Goal: Information Seeking & Learning: Learn about a topic

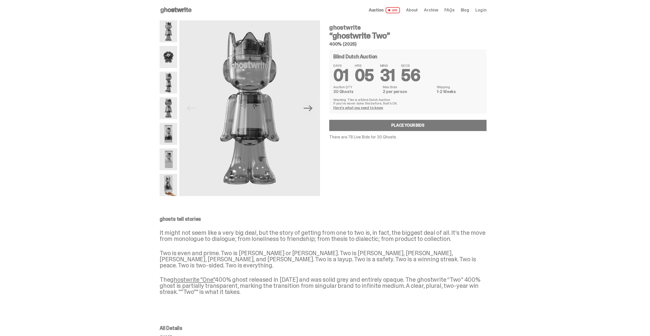
click at [171, 29] on img at bounding box center [169, 31] width 18 height 22
click at [172, 63] on img at bounding box center [169, 57] width 18 height 22
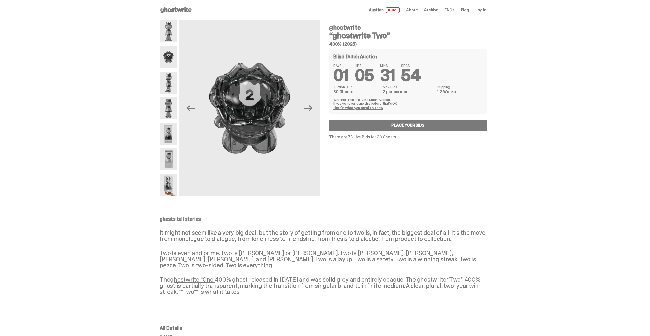
click at [168, 76] on img at bounding box center [169, 83] width 18 height 22
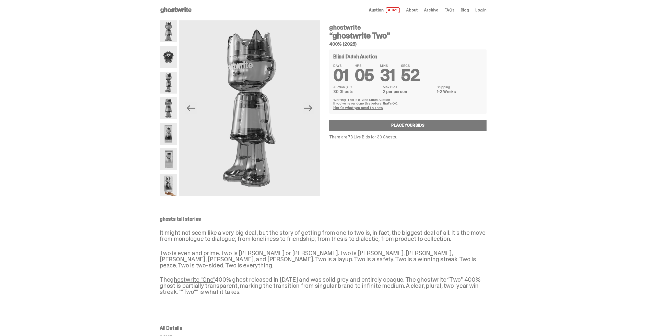
click at [169, 98] on img at bounding box center [169, 108] width 18 height 22
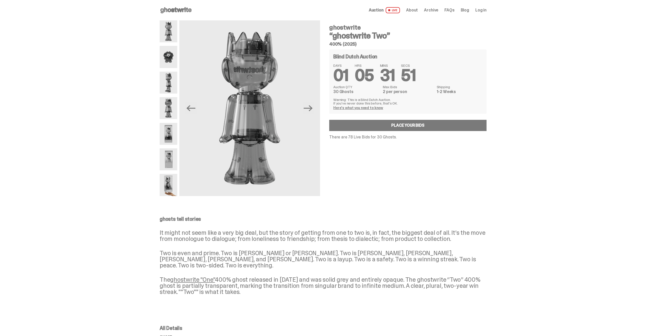
click at [171, 136] on img at bounding box center [169, 134] width 18 height 22
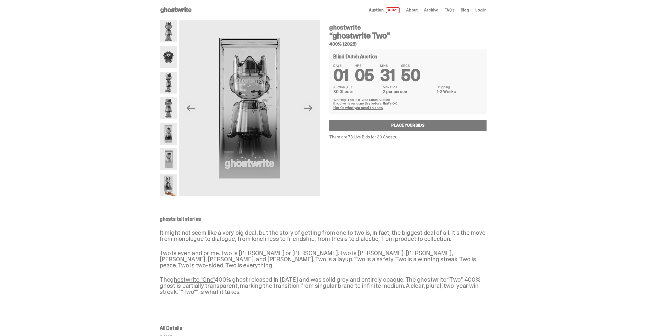
click at [172, 158] on img at bounding box center [169, 160] width 18 height 22
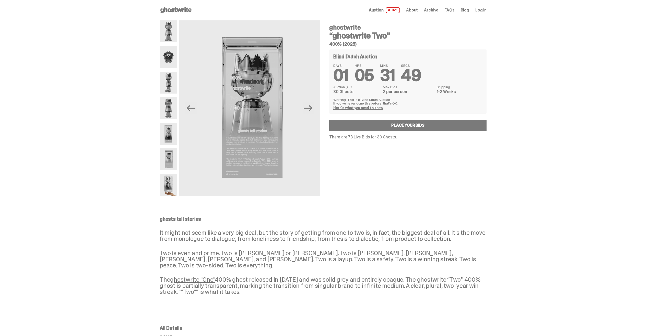
click at [171, 183] on img at bounding box center [169, 185] width 18 height 22
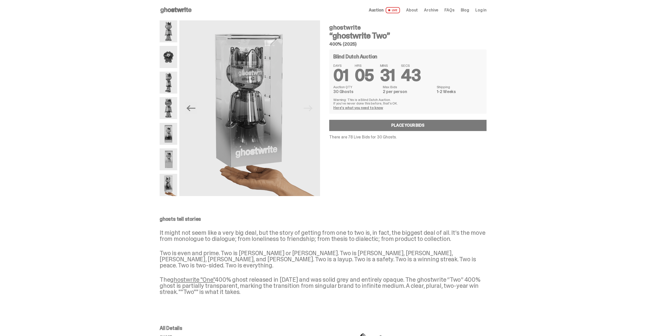
click at [185, 11] on use at bounding box center [175, 10] width 31 height 6
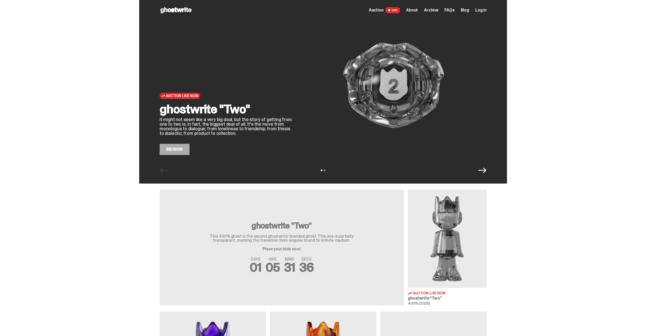
click at [438, 10] on span "Archive" at bounding box center [431, 10] width 14 height 4
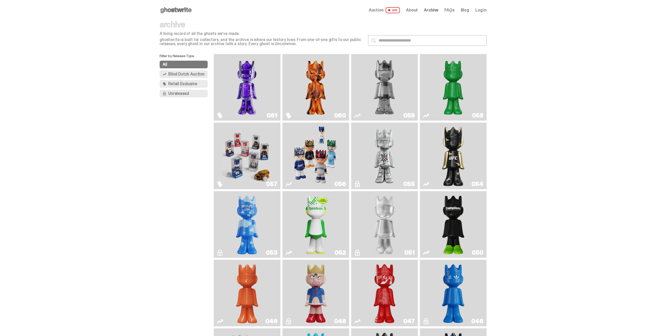
click at [458, 170] on img "Ruby" at bounding box center [453, 156] width 27 height 63
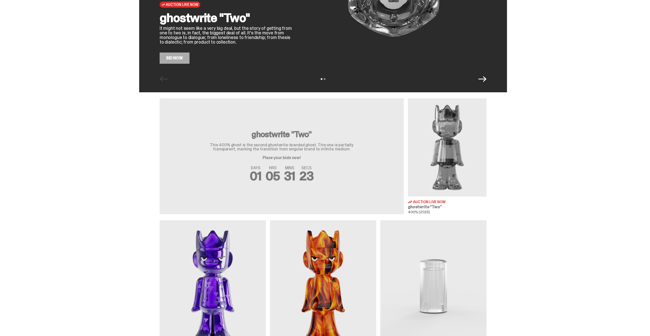
scroll to position [117, 0]
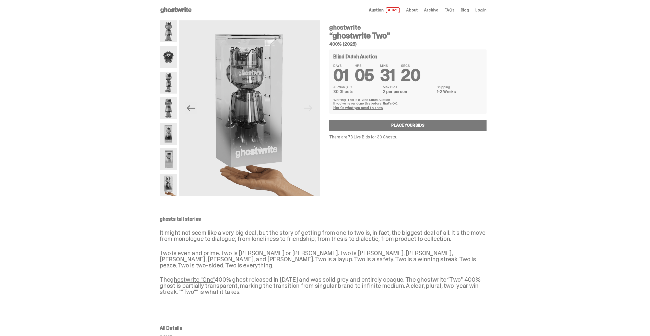
click at [431, 9] on span "Archive" at bounding box center [431, 10] width 14 height 4
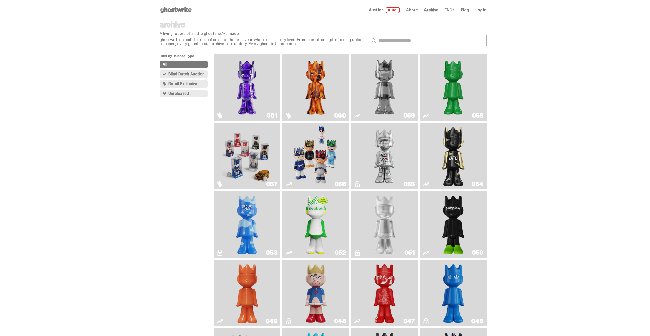
click at [309, 165] on img "Game Face (2025)" at bounding box center [316, 156] width 50 height 63
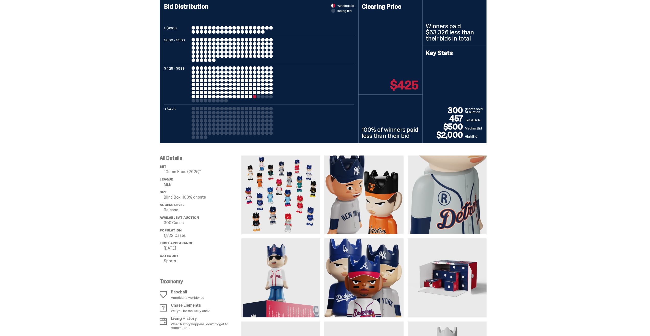
scroll to position [252, 0]
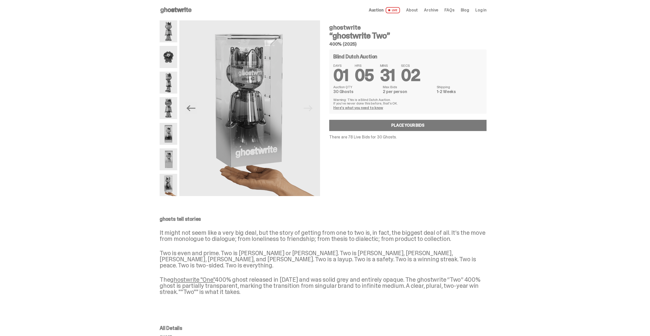
click at [433, 10] on span "Archive" at bounding box center [431, 10] width 14 height 4
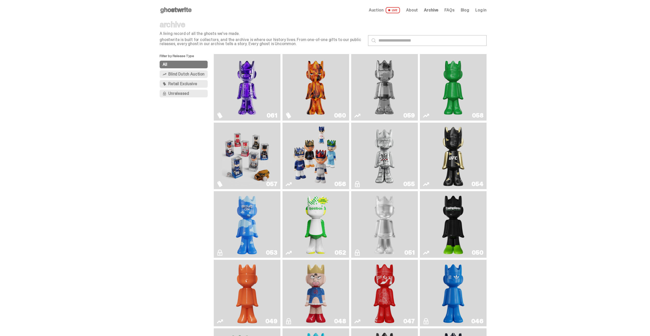
click at [258, 154] on img "Game Face (2025)" at bounding box center [247, 156] width 50 height 63
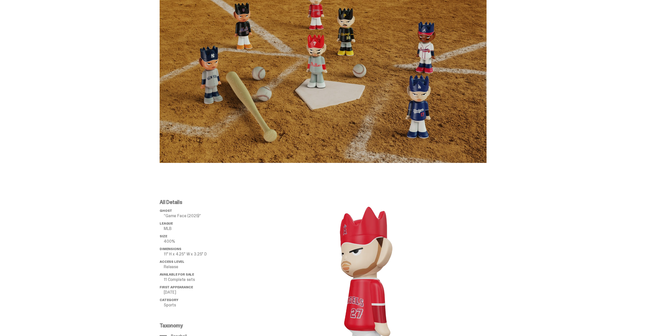
scroll to position [254, 0]
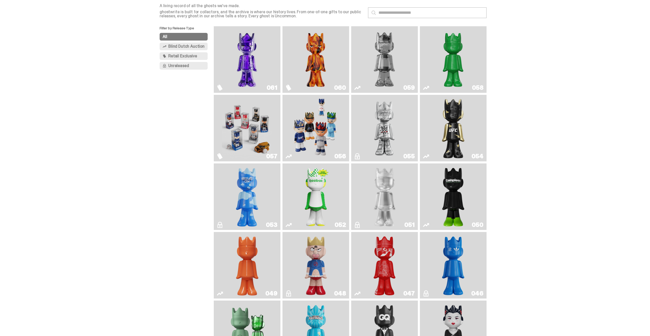
scroll to position [14, 0]
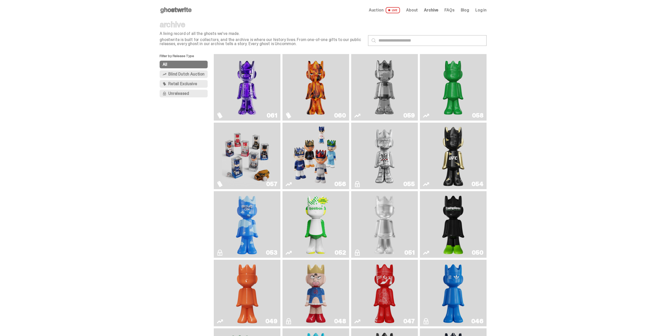
scroll to position [14, 0]
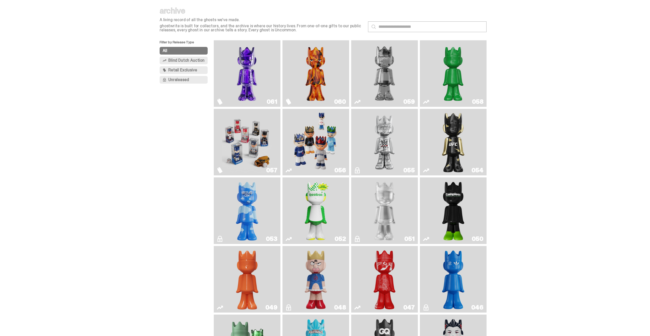
click at [393, 140] on img "I Was There SummerSlam" at bounding box center [384, 142] width 50 height 63
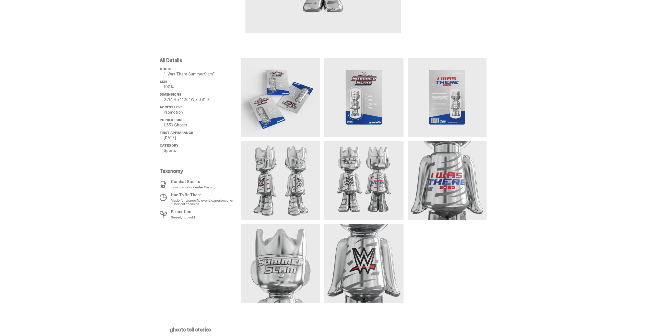
scroll to position [244, 0]
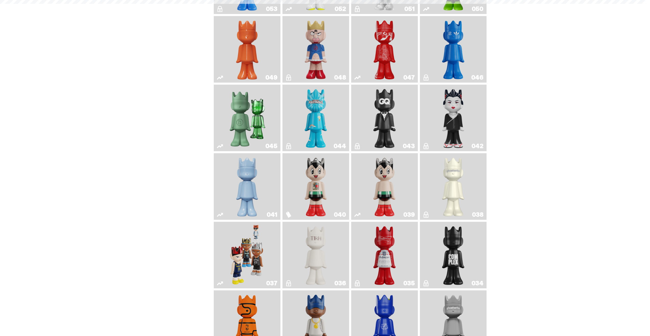
scroll to position [14, 0]
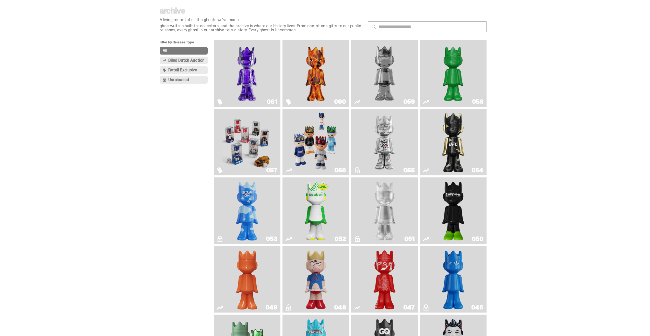
click at [452, 86] on img "Schrödinger's ghost: Sunday Green" at bounding box center [453, 73] width 50 height 63
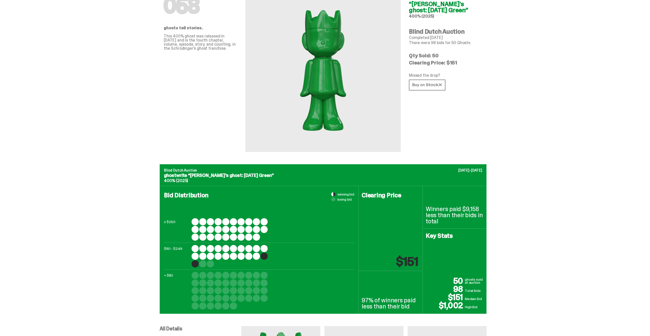
scroll to position [64, 0]
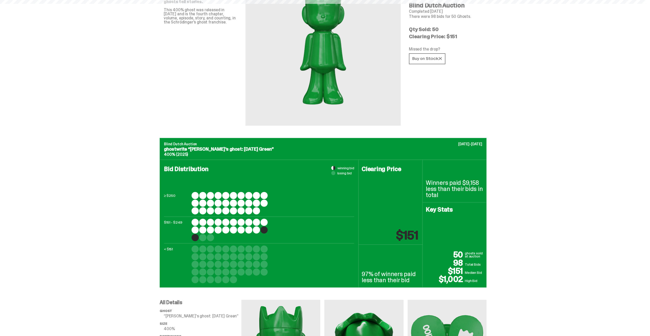
scroll to position [14, 0]
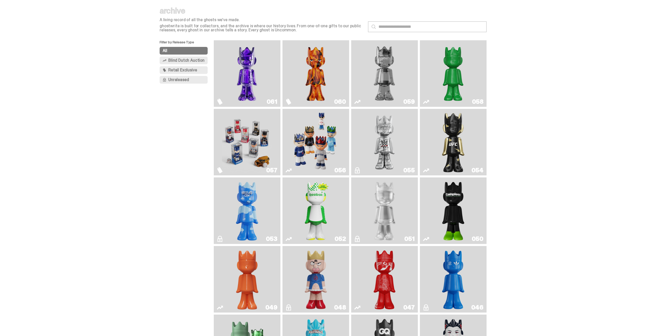
click at [394, 64] on img "Two" at bounding box center [384, 73] width 50 height 63
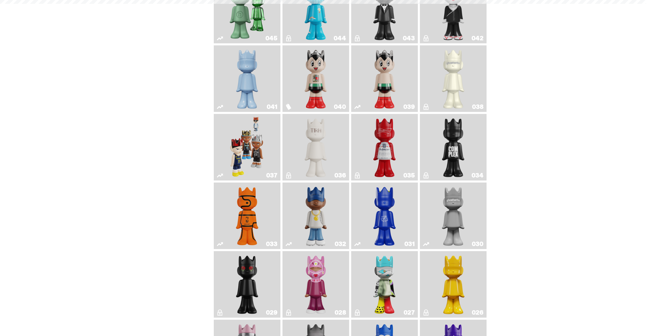
scroll to position [14, 0]
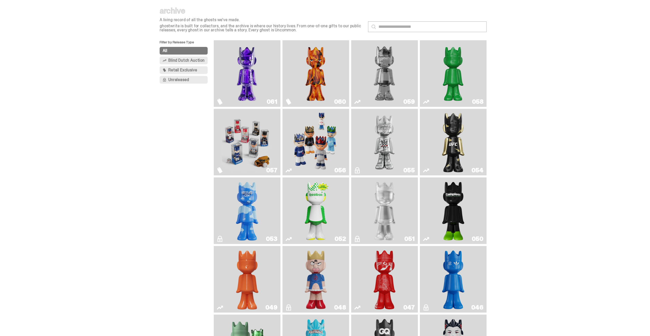
click at [329, 81] on img "Always On Fire" at bounding box center [316, 73] width 50 height 63
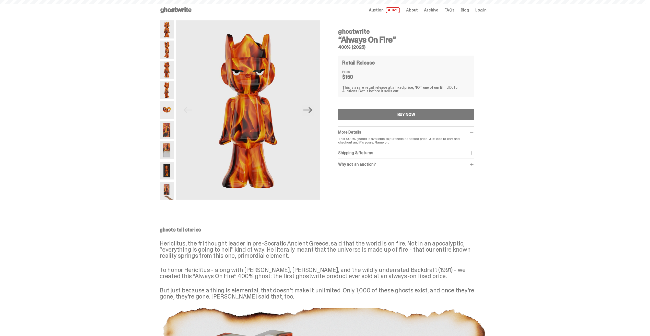
scroll to position [14, 0]
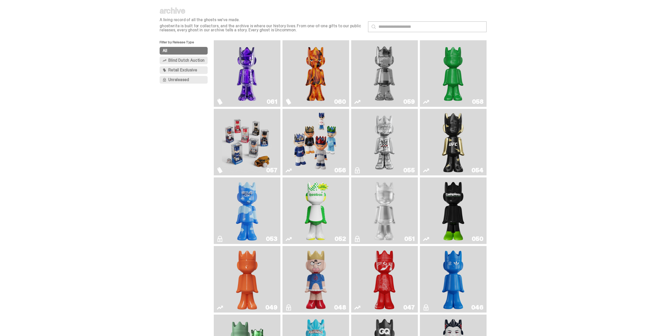
click at [242, 81] on img "Fantasy" at bounding box center [247, 73] width 50 height 63
